Goal: Transaction & Acquisition: Download file/media

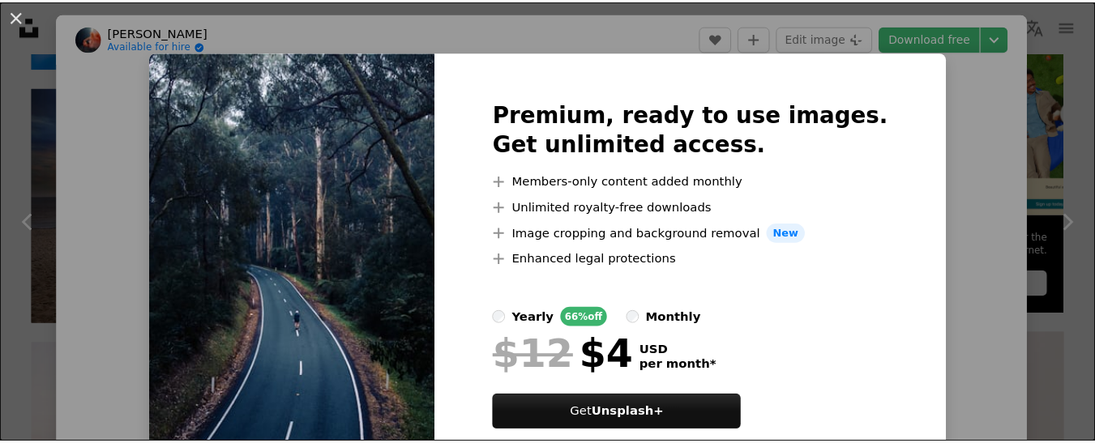
scroll to position [162, 0]
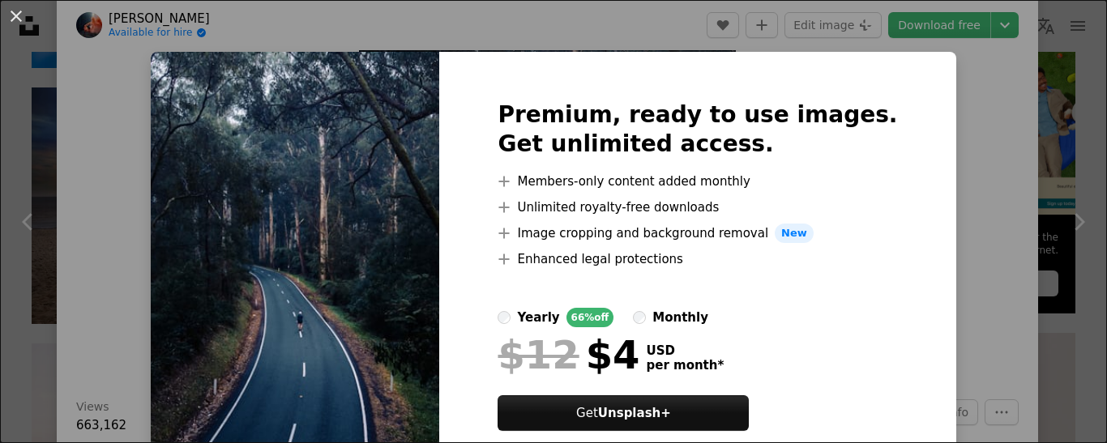
click at [387, 171] on img at bounding box center [295, 285] width 288 height 467
click at [20, 16] on button "An X shape" at bounding box center [15, 15] width 19 height 19
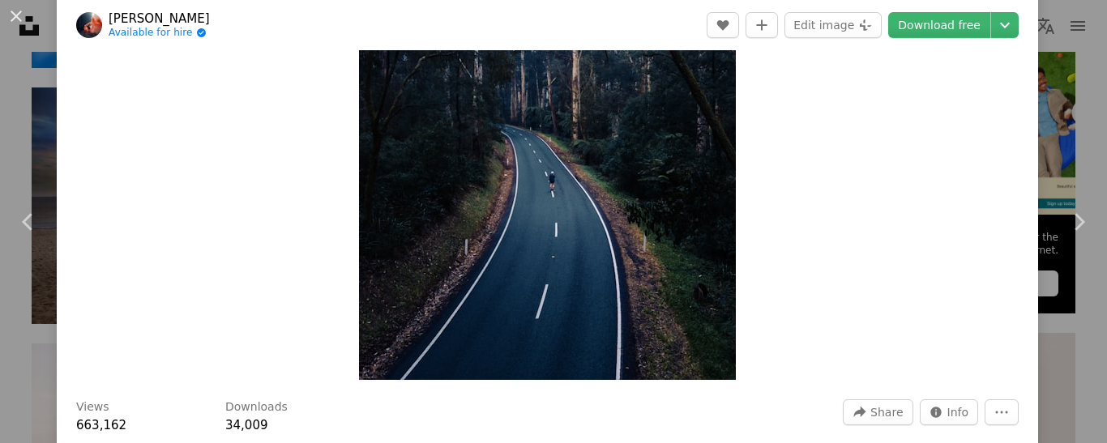
click at [20, 16] on button "An X shape" at bounding box center [15, 15] width 19 height 19
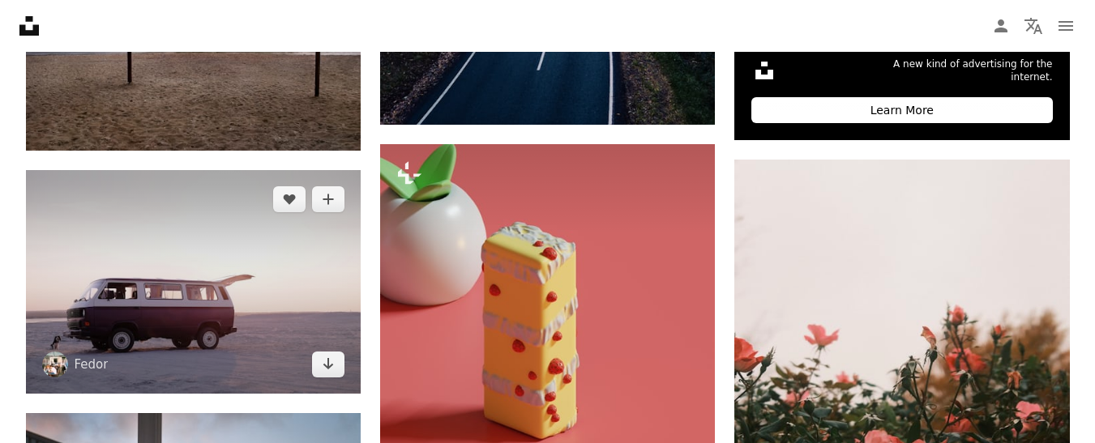
scroll to position [567, 0]
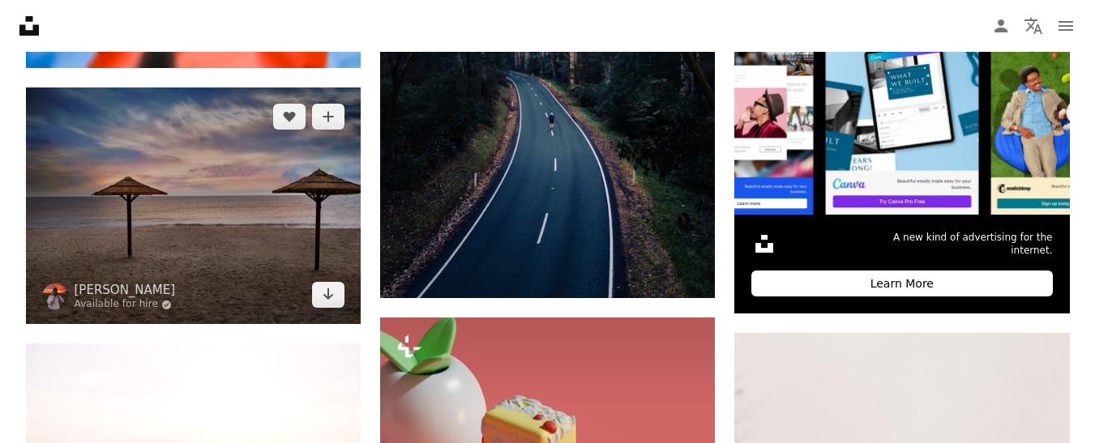
click at [180, 178] on img at bounding box center [193, 205] width 335 height 237
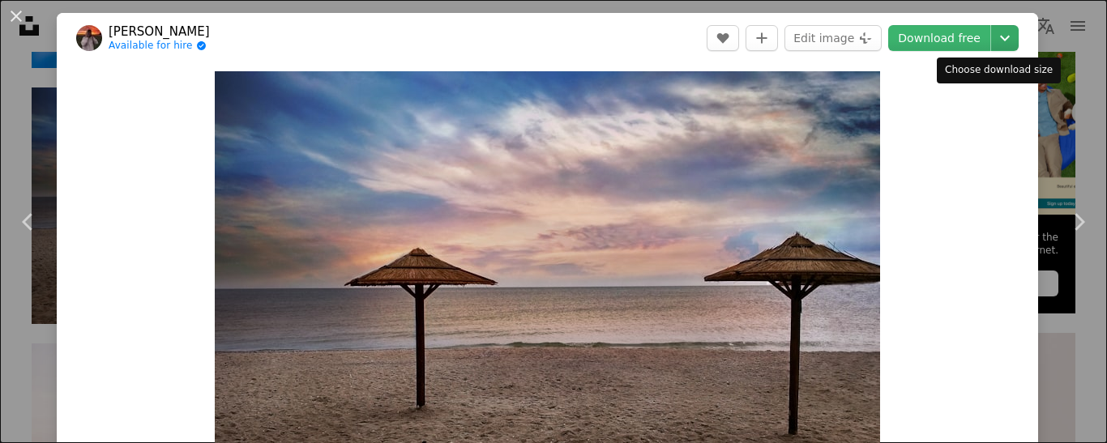
click at [992, 37] on icon "Chevron down" at bounding box center [1005, 37] width 26 height 19
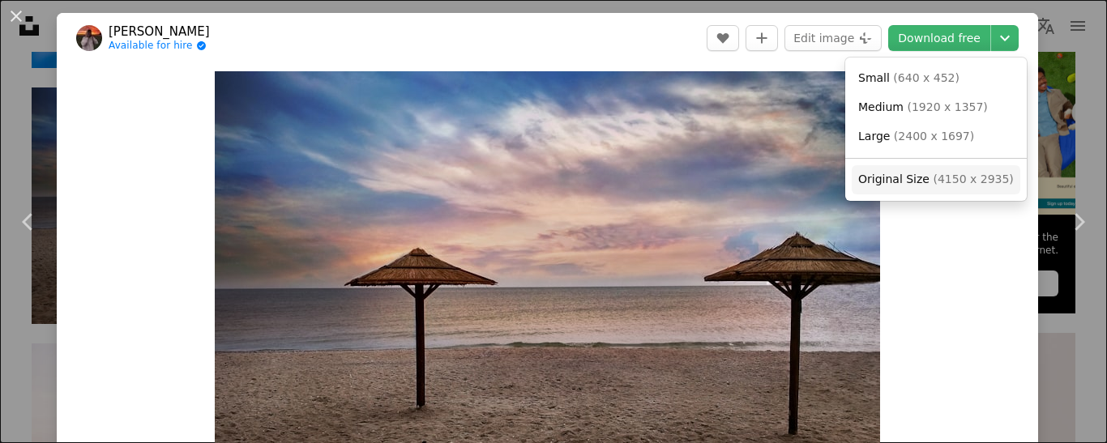
click at [885, 176] on span "Original Size" at bounding box center [893, 179] width 71 height 13
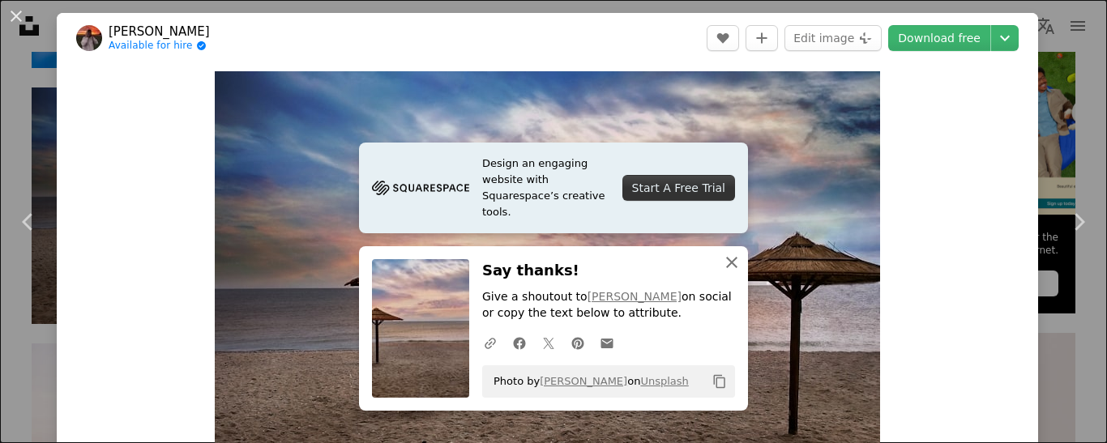
click at [726, 259] on icon "button" at bounding box center [731, 262] width 11 height 11
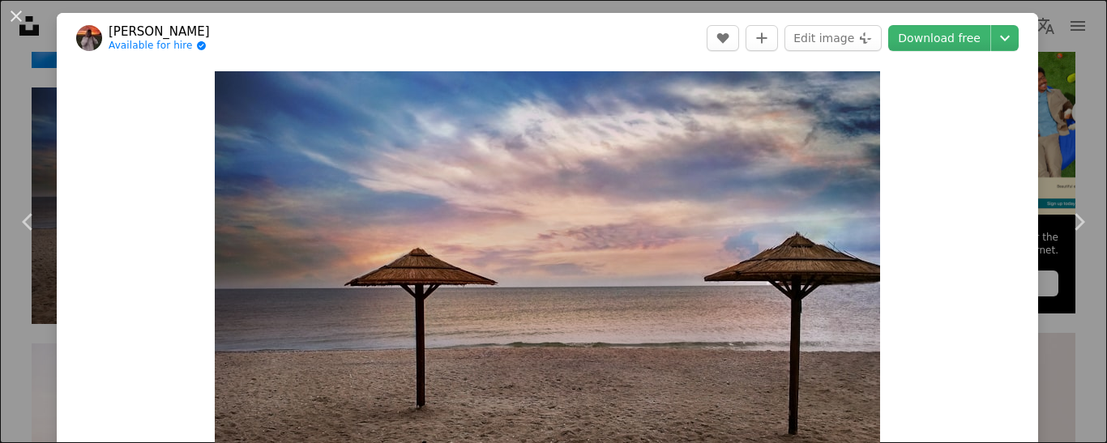
click at [963, 92] on div "Zoom in" at bounding box center [547, 306] width 981 height 487
click at [20, 8] on button "An X shape" at bounding box center [15, 15] width 19 height 19
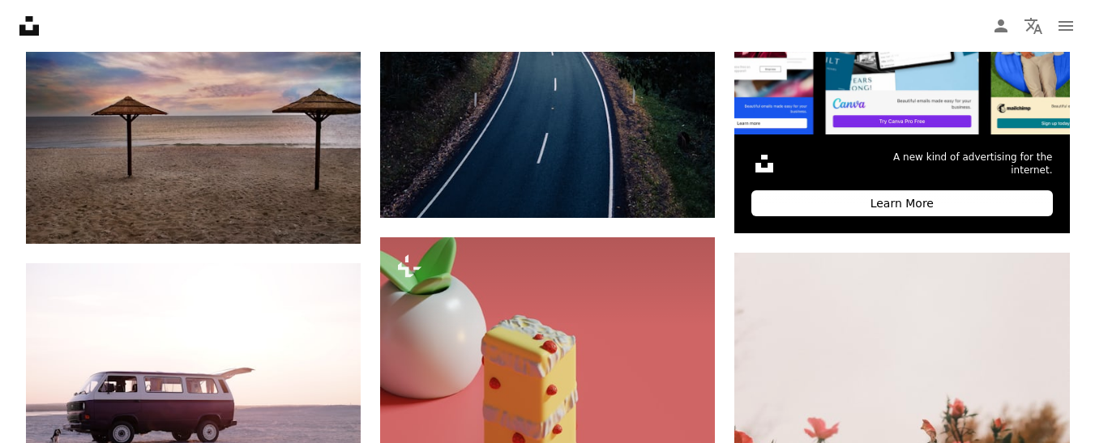
scroll to position [648, 0]
